Goal: Task Accomplishment & Management: Use online tool/utility

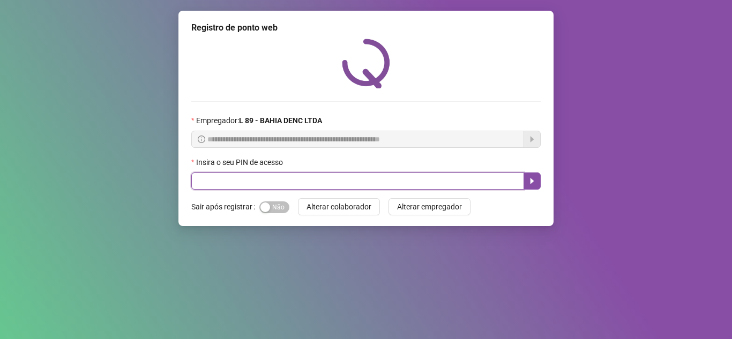
click at [196, 187] on input "text" at bounding box center [357, 181] width 333 height 17
type input "*****"
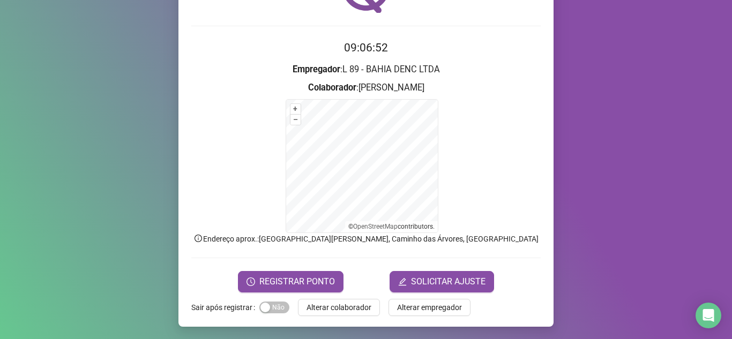
scroll to position [76, 0]
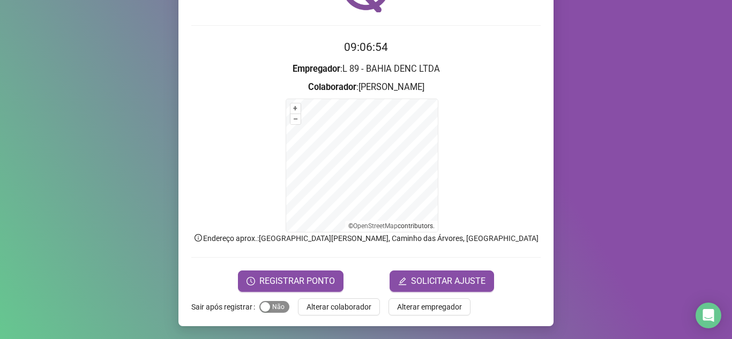
click at [271, 307] on span "Sim Não" at bounding box center [274, 307] width 30 height 12
click at [278, 284] on span "REGISTRAR PONTO" at bounding box center [297, 281] width 76 height 13
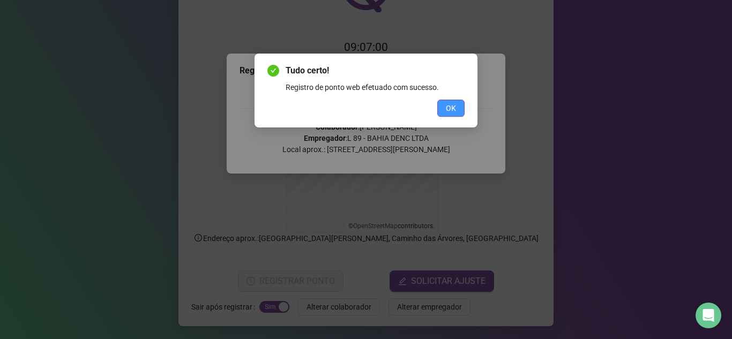
click at [449, 110] on span "OK" at bounding box center [451, 108] width 10 height 12
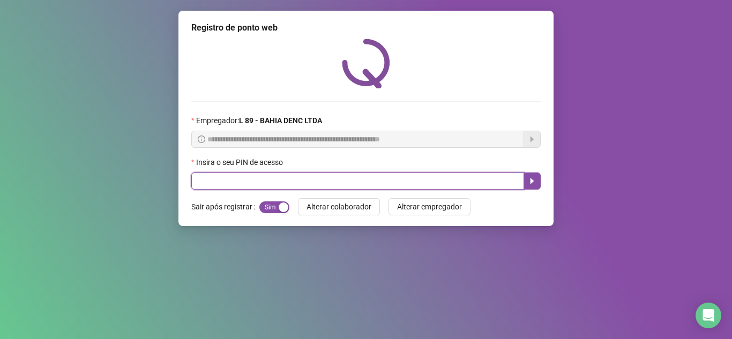
drag, startPoint x: 242, startPoint y: 182, endPoint x: 239, endPoint y: 174, distance: 8.0
click at [239, 176] on input "text" at bounding box center [357, 181] width 333 height 17
type input "*****"
click at [531, 182] on icon "caret-right" at bounding box center [533, 181] width 4 height 6
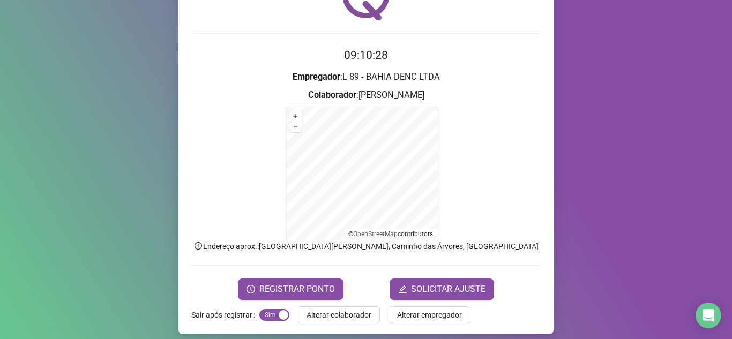
scroll to position [76, 0]
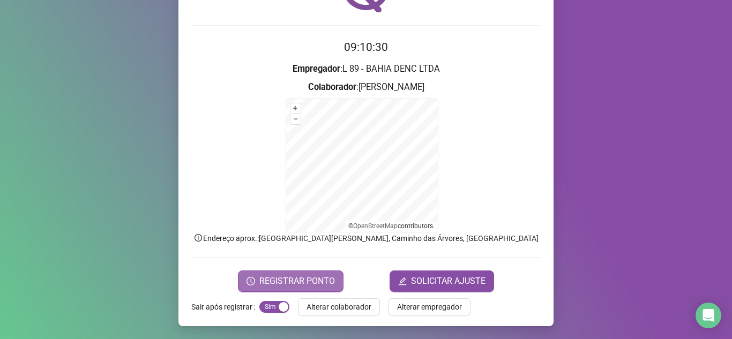
click at [298, 277] on span "REGISTRAR PONTO" at bounding box center [297, 281] width 76 height 13
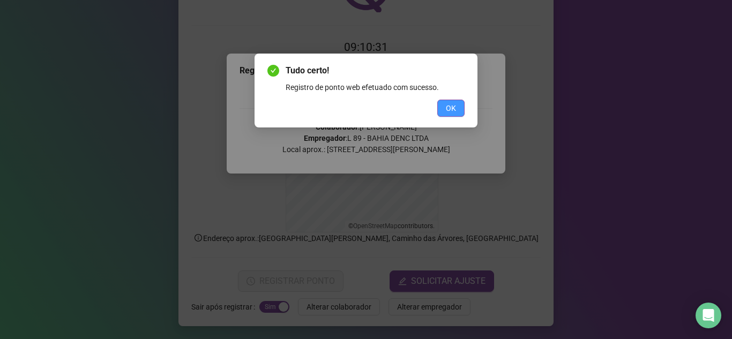
click at [450, 113] on span "OK" at bounding box center [451, 108] width 10 height 12
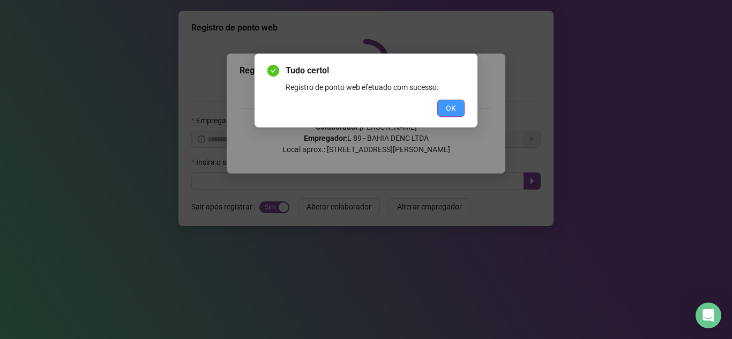
scroll to position [0, 0]
